Goal: Find specific page/section: Find specific page/section

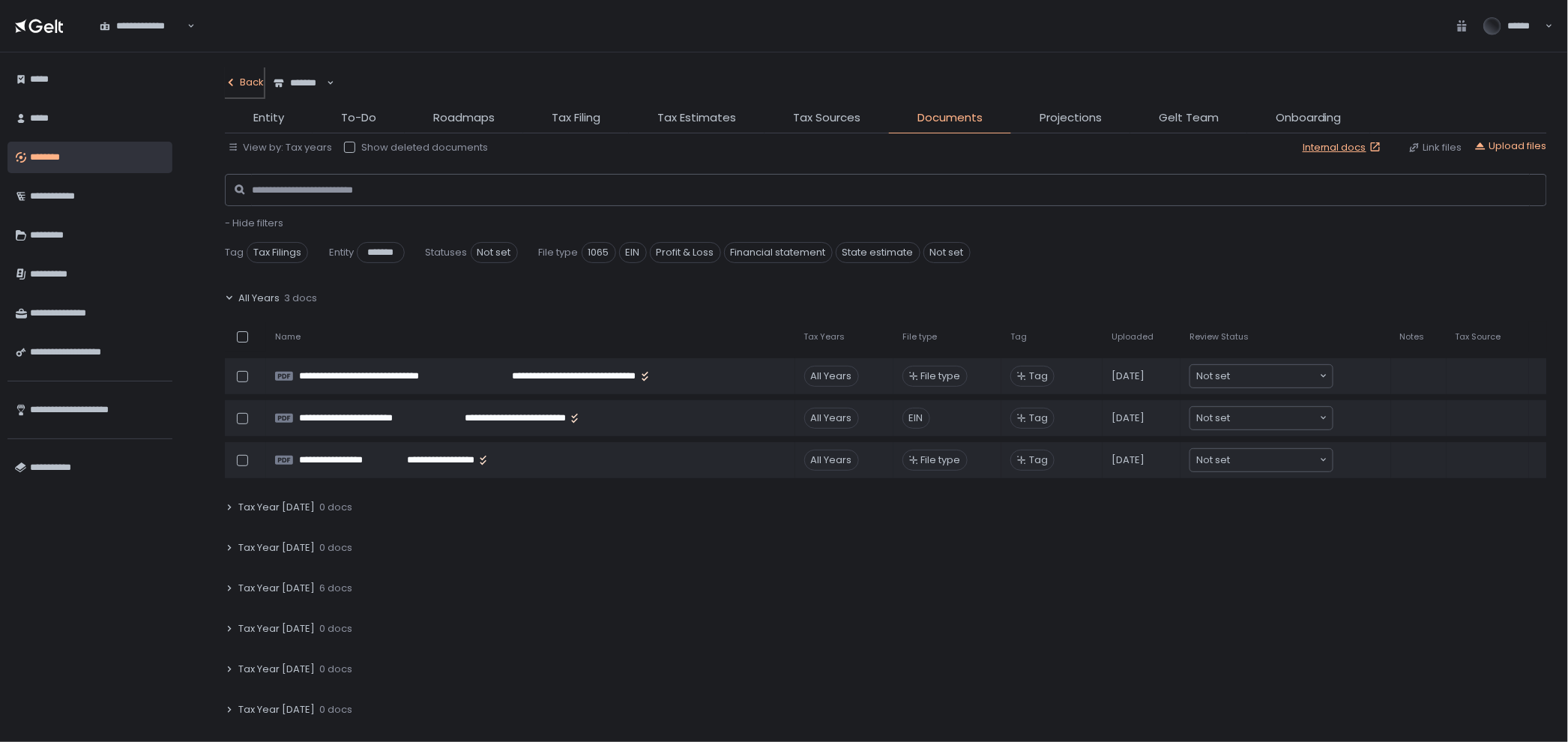
click at [242, 79] on div "Back" at bounding box center [244, 82] width 39 height 14
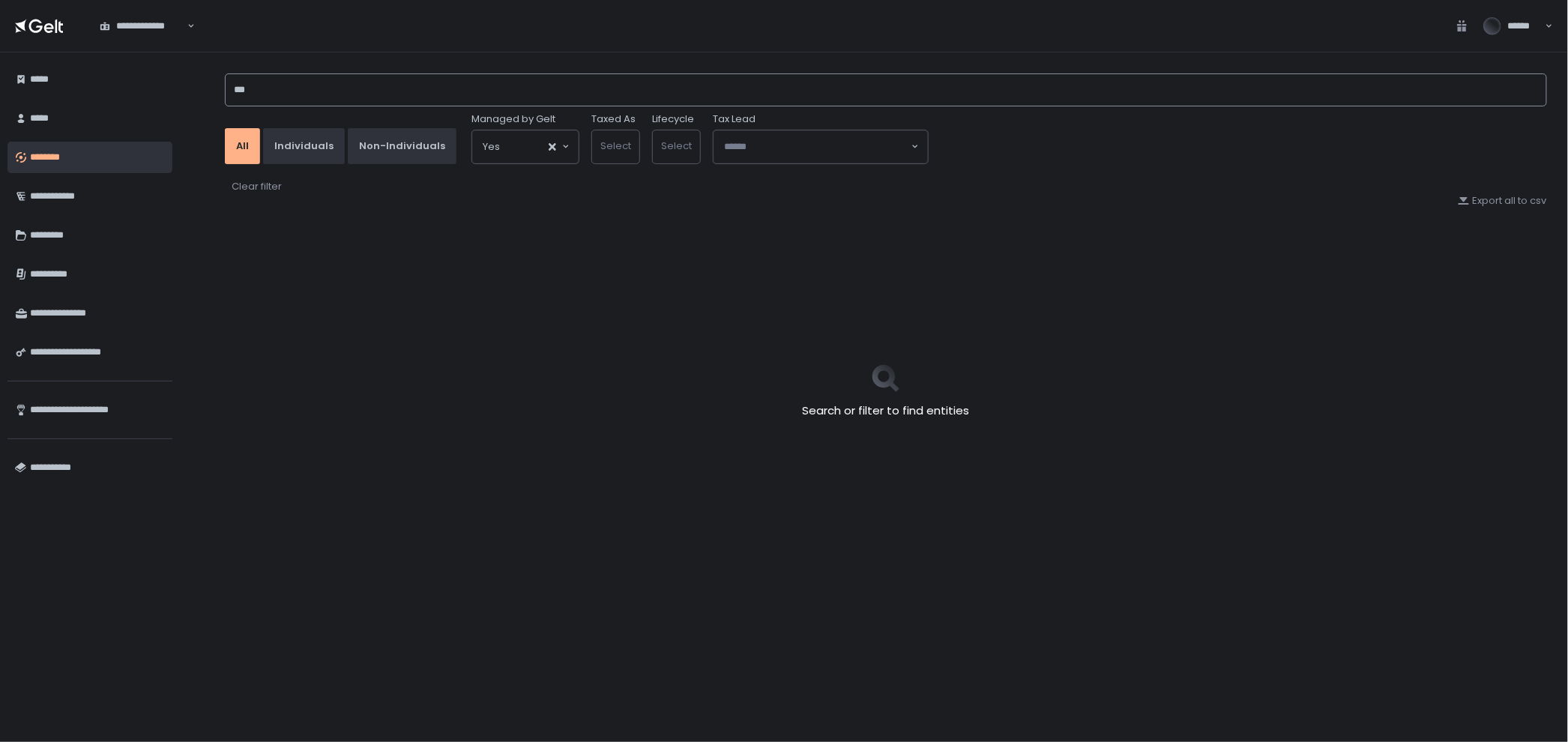
click at [327, 97] on input "***" at bounding box center [886, 90] width 1322 height 33
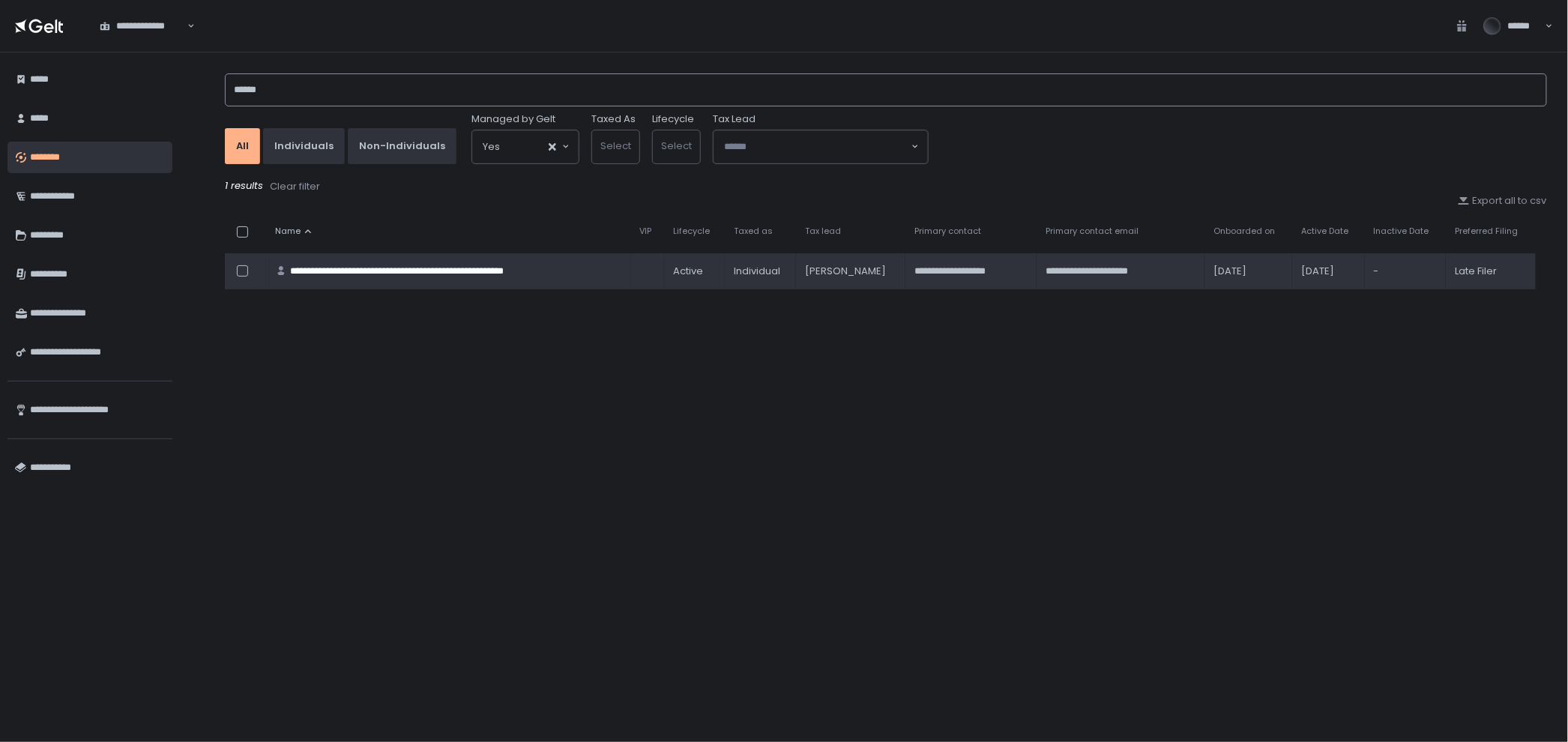
type input "******"
click at [417, 265] on div "**********" at bounding box center [431, 271] width 281 height 14
